Goal: Navigation & Orientation: Find specific page/section

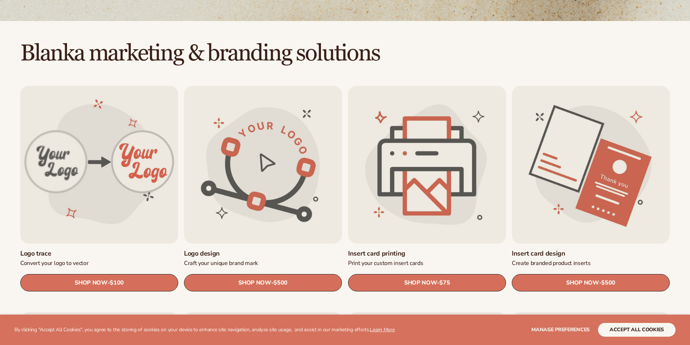
scroll to position [181, 0]
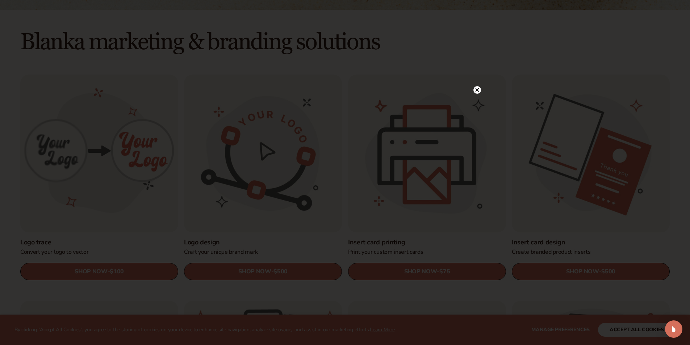
click at [476, 91] on icon at bounding box center [477, 90] width 4 height 4
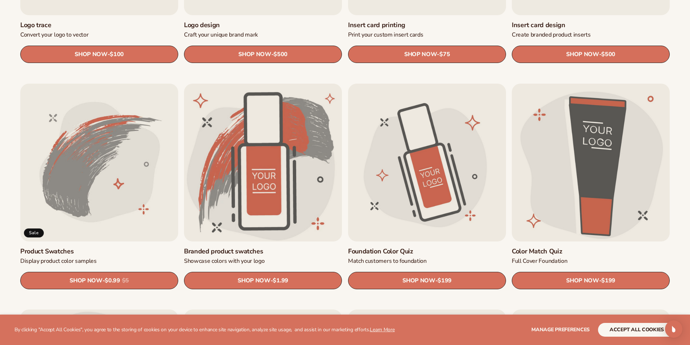
scroll to position [435, 0]
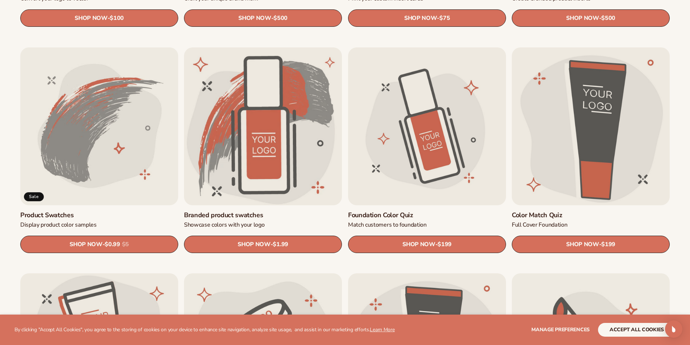
click at [122, 211] on link "Product Swatches" at bounding box center [99, 215] width 158 height 8
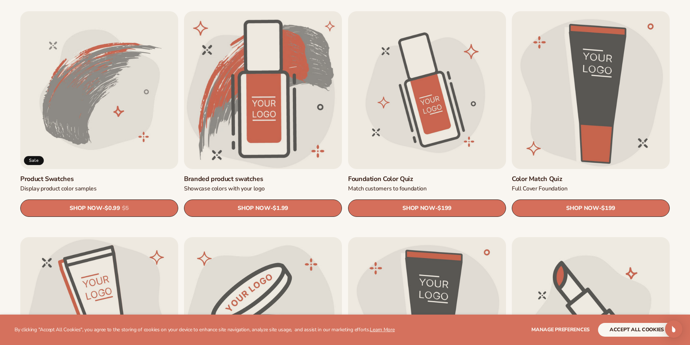
scroll to position [544, 0]
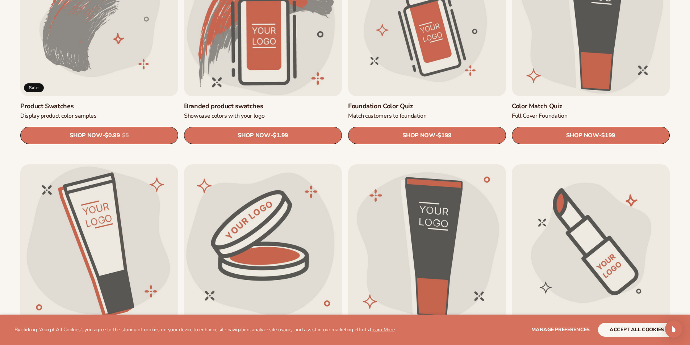
click at [381, 106] on link "Foundation Color Quiz" at bounding box center [427, 106] width 158 height 8
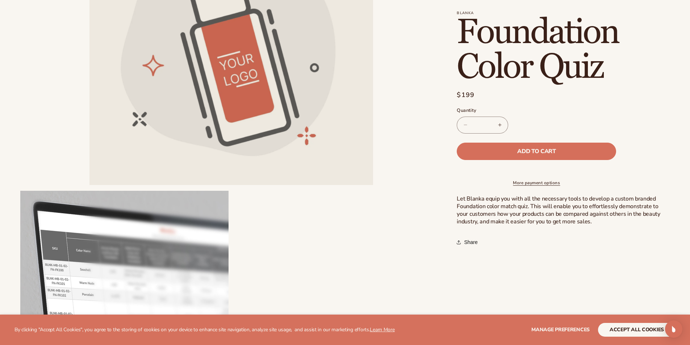
scroll to position [290, 0]
